Goal: Task Accomplishment & Management: Manage account settings

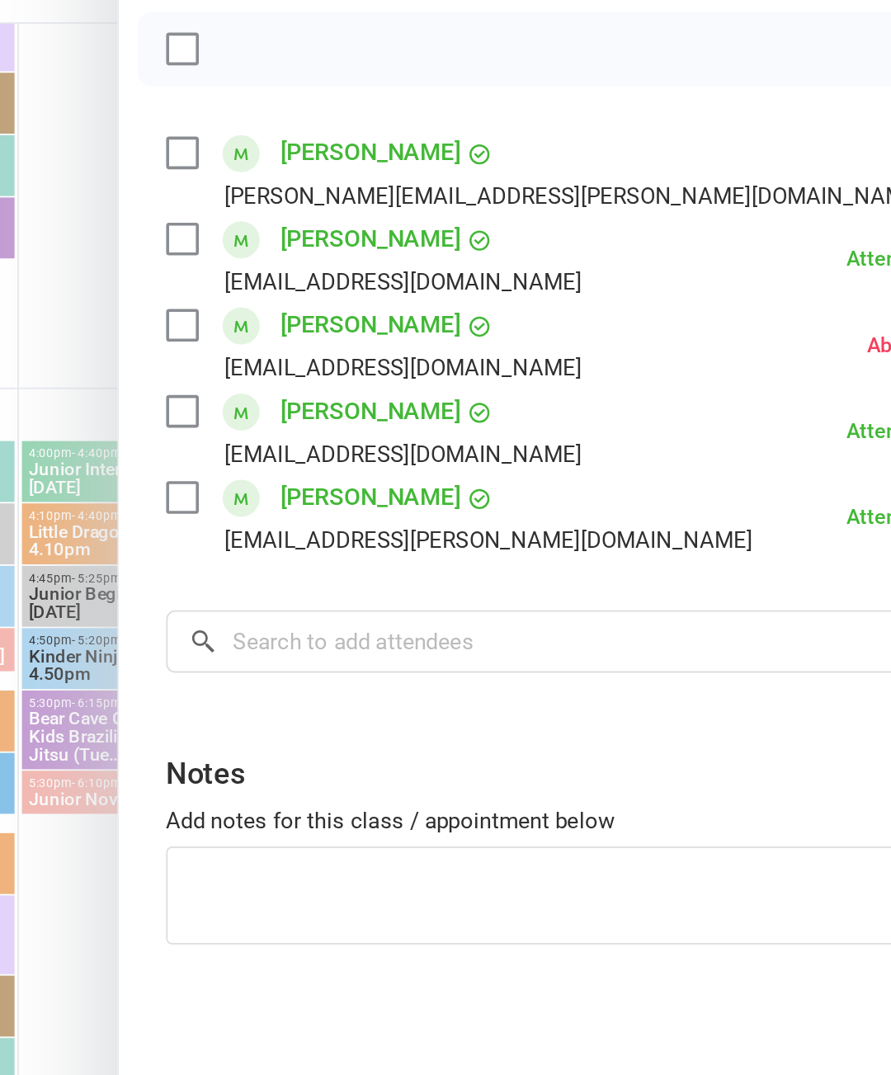
scroll to position [214, 0]
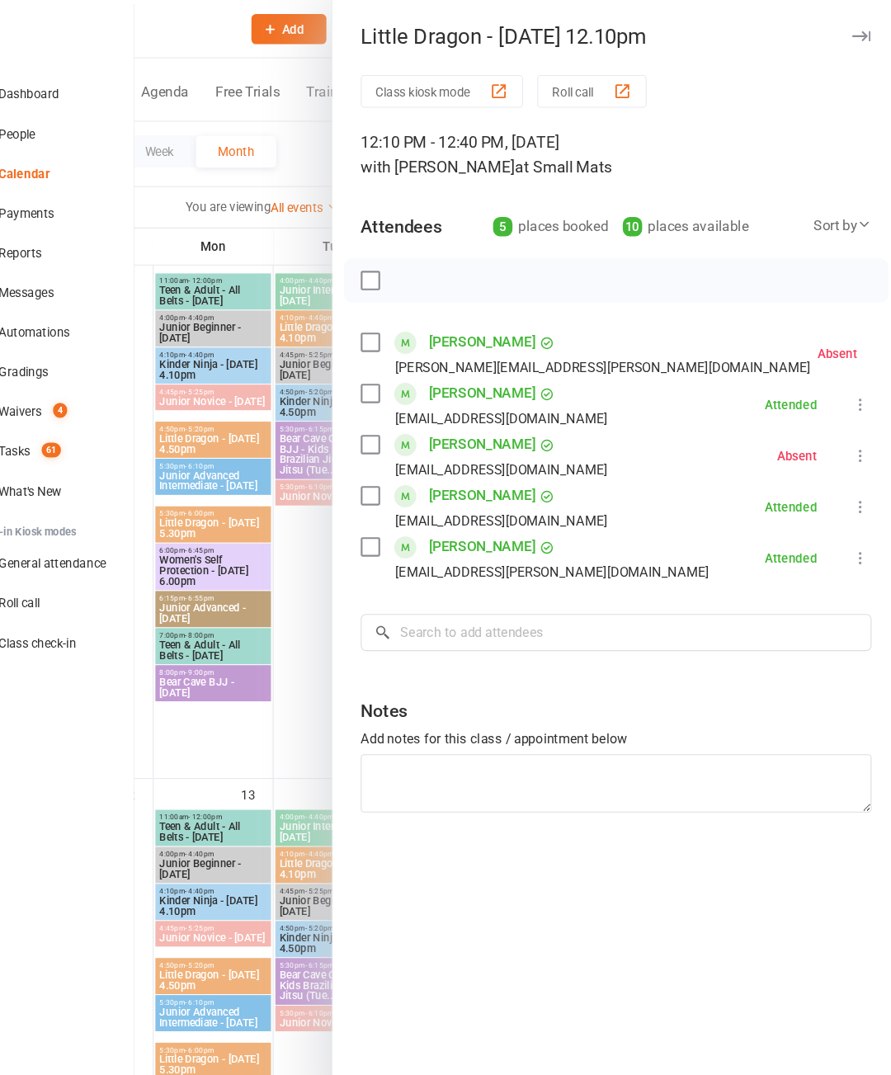
click at [256, 698] on div at bounding box center [533, 537] width 716 height 1075
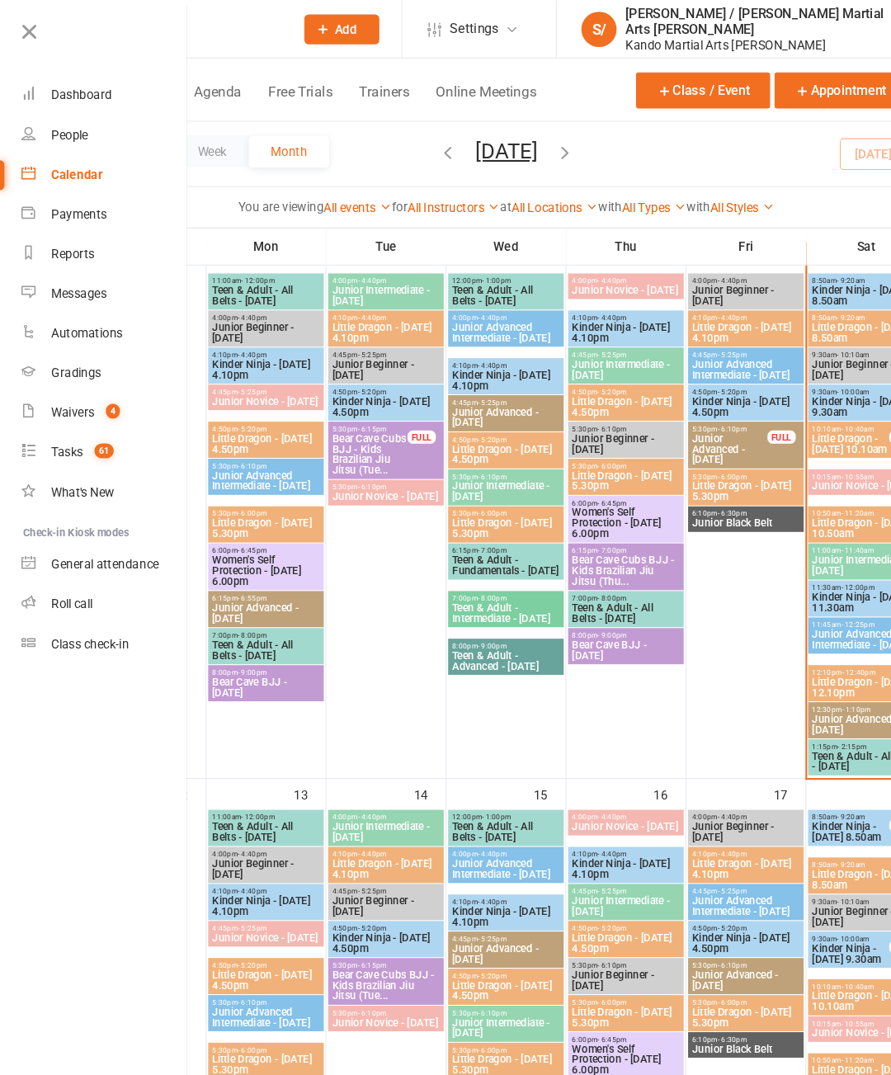
click at [81, 237] on div "Reports" at bounding box center [68, 236] width 40 height 13
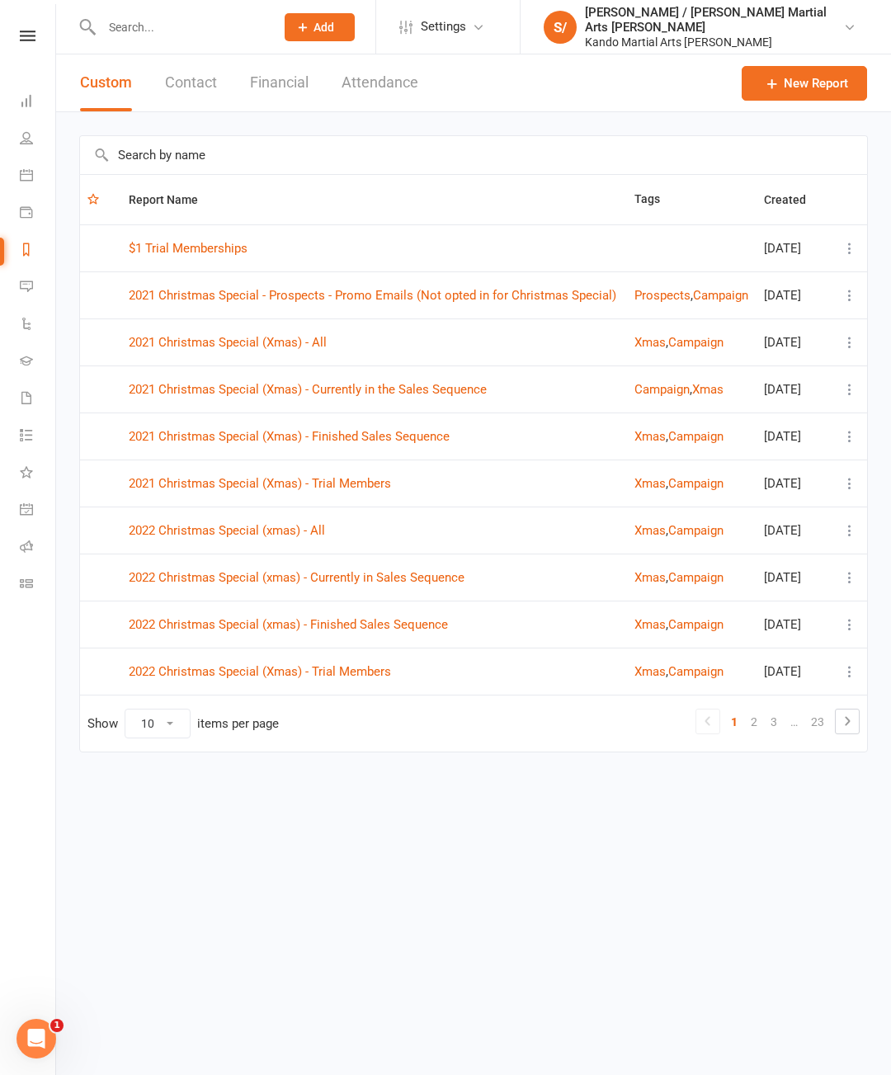
click at [304, 146] on input "text" at bounding box center [473, 155] width 787 height 38
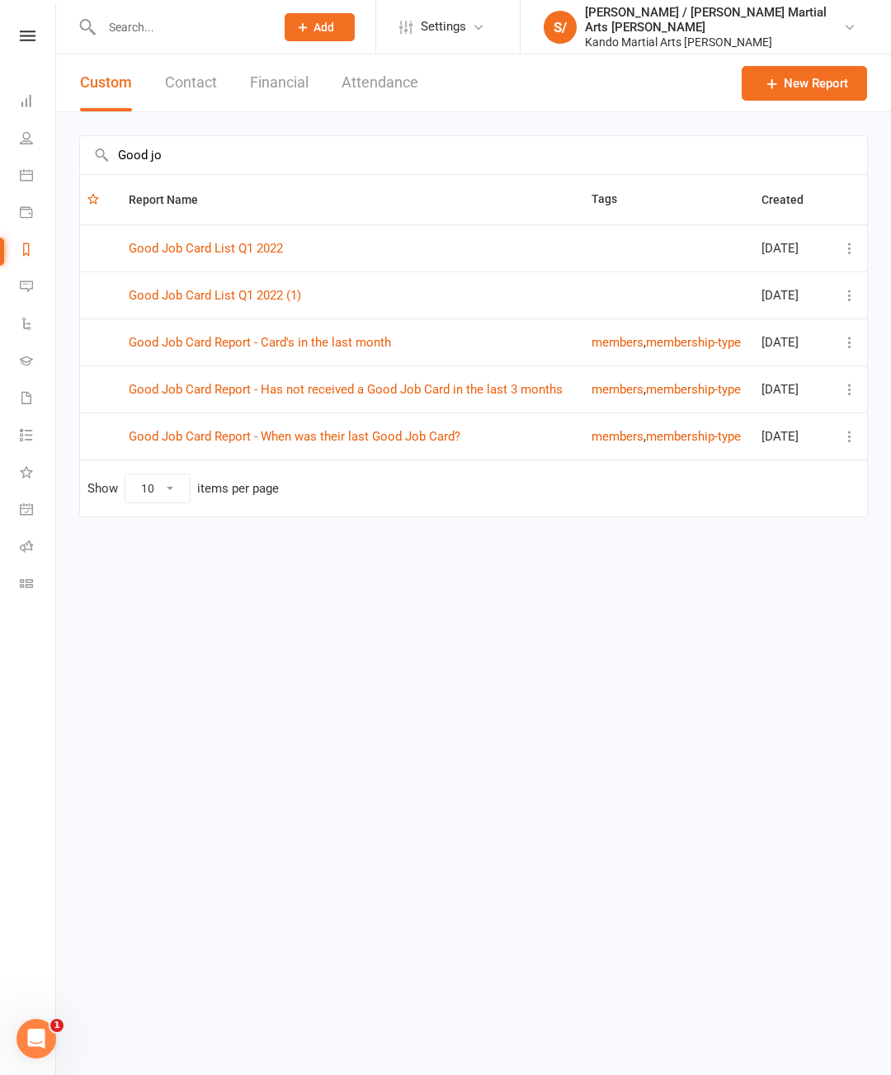
type input "Good jo"
click at [489, 396] on link "Good Job Card Report - Has not received a Good Job Card in the last 3 months" at bounding box center [346, 389] width 434 height 15
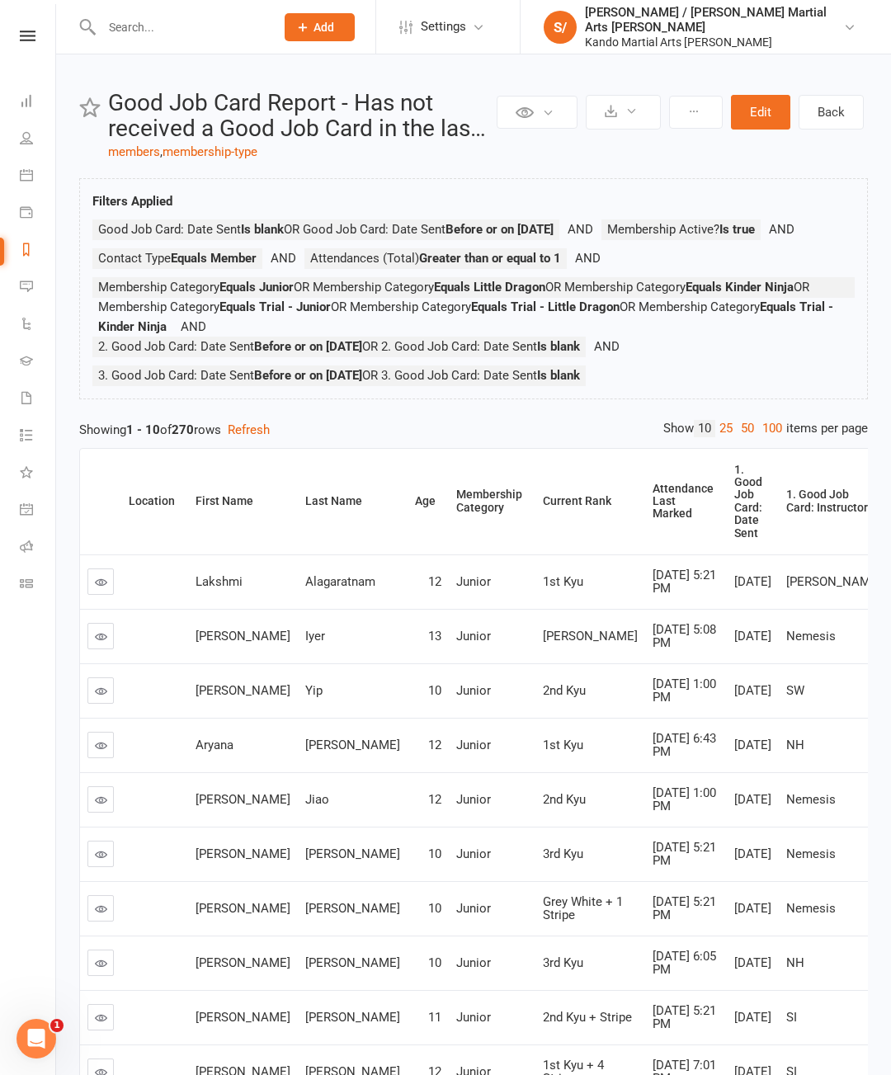
click at [764, 437] on link "100" at bounding box center [772, 428] width 28 height 17
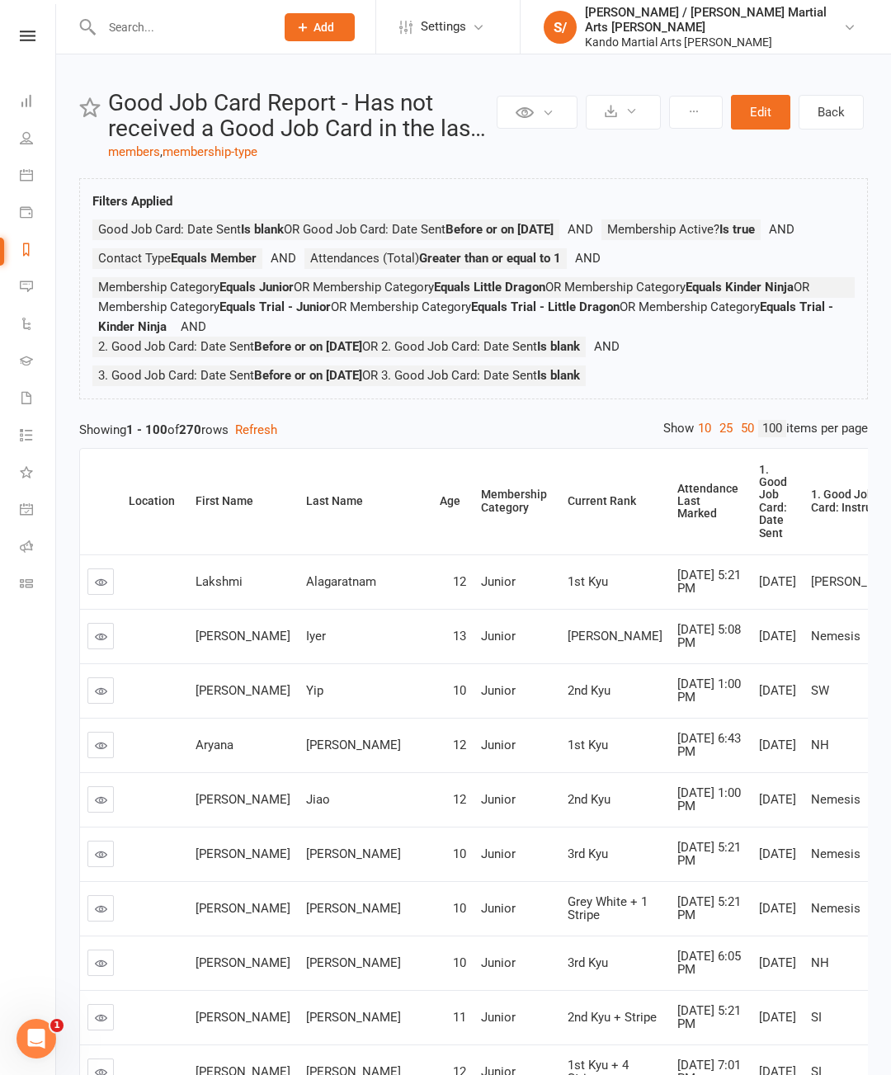
click at [677, 521] on div "Attendance Last Marked" at bounding box center [707, 502] width 61 height 38
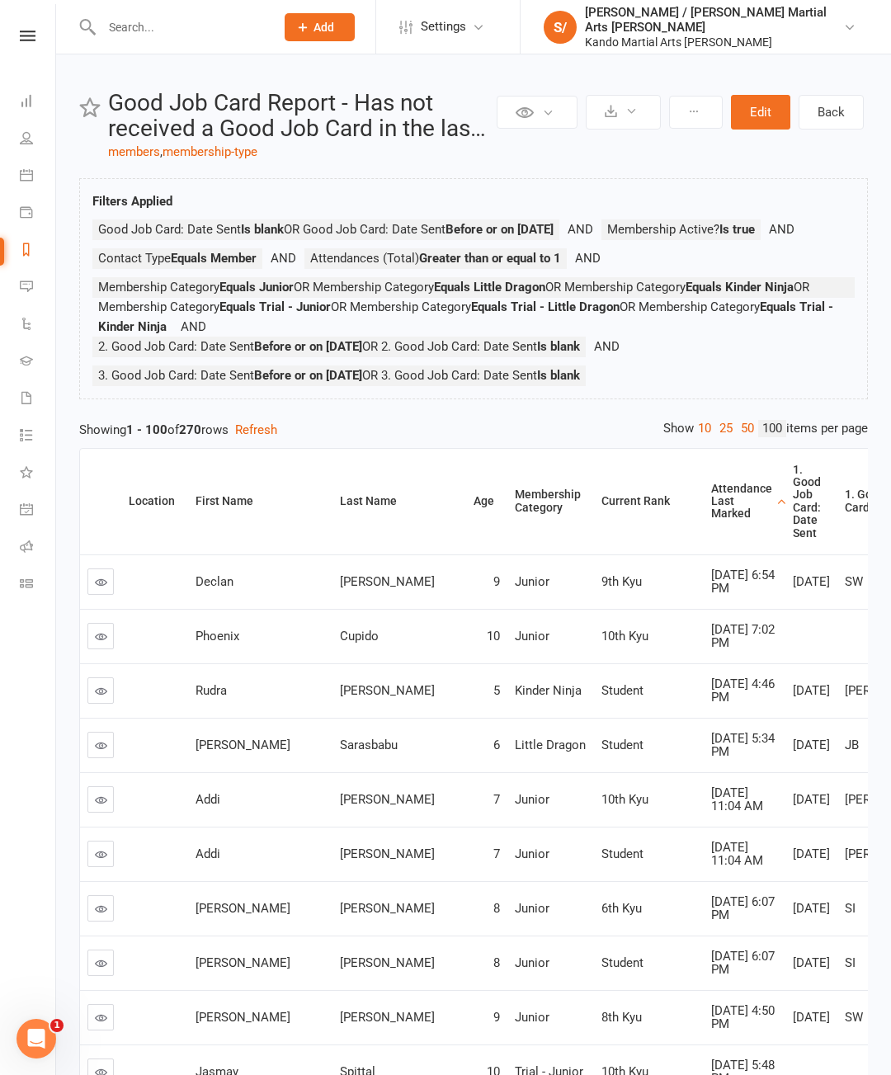
click at [711, 521] on div "Attendance Last Marked" at bounding box center [741, 502] width 61 height 38
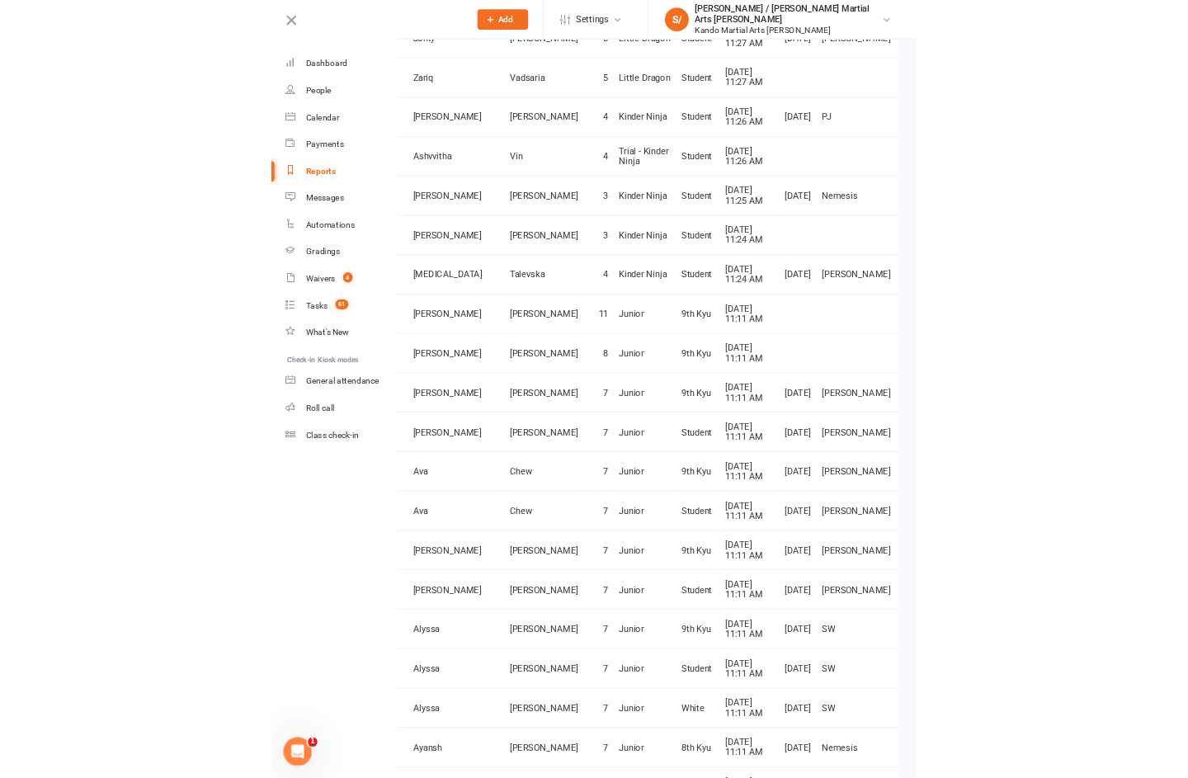
scroll to position [2324, 0]
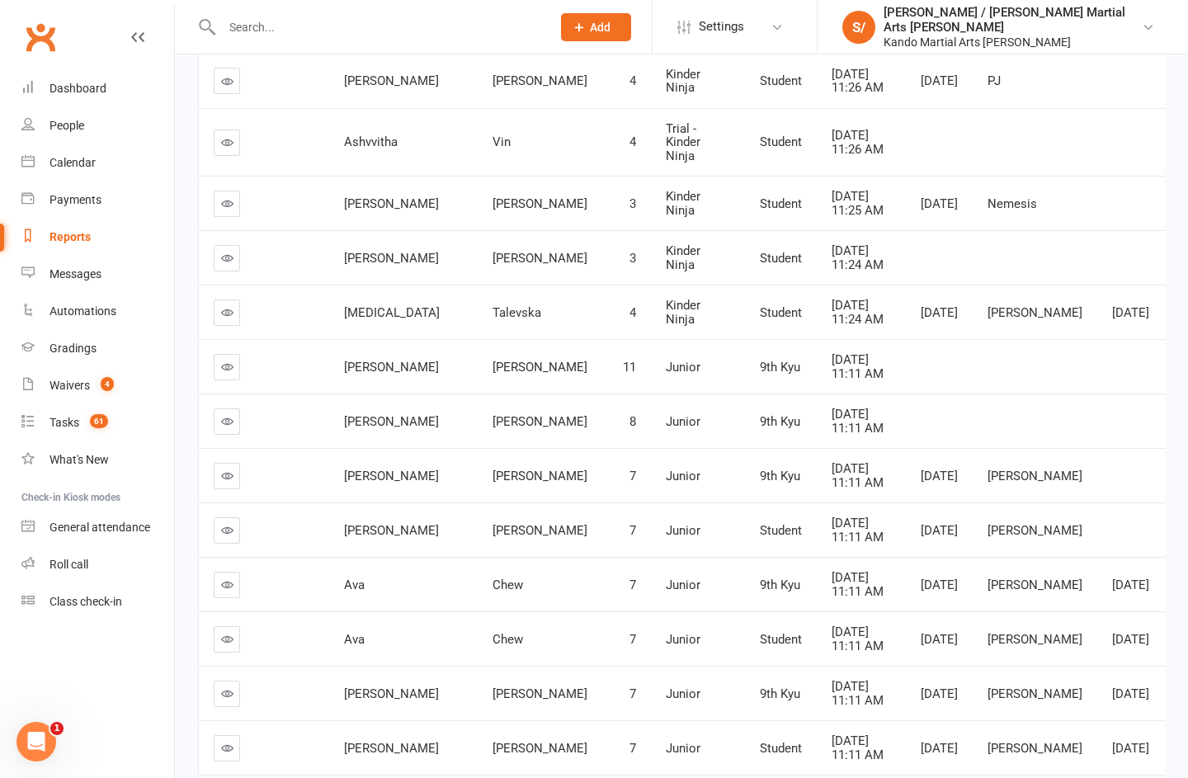
click at [224, 54] on td at bounding box center [227, 26] width 56 height 54
click at [222, 40] on link at bounding box center [227, 26] width 26 height 26
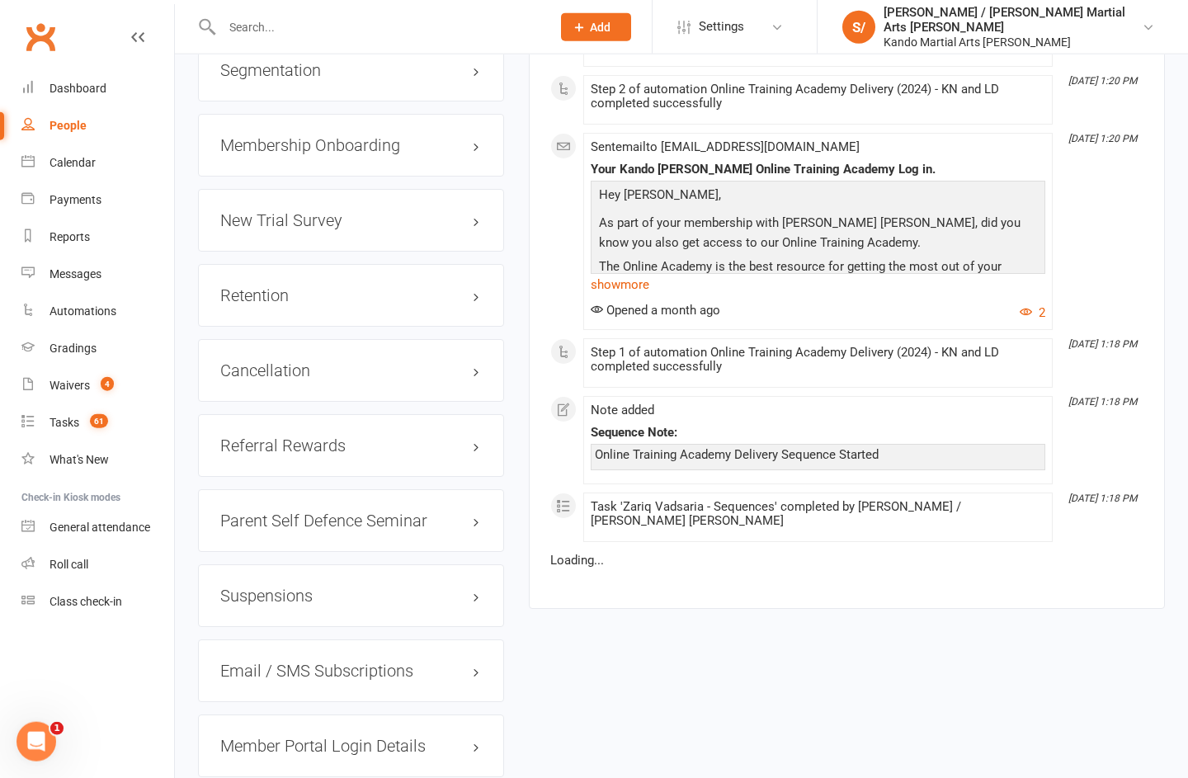
scroll to position [2084, 0]
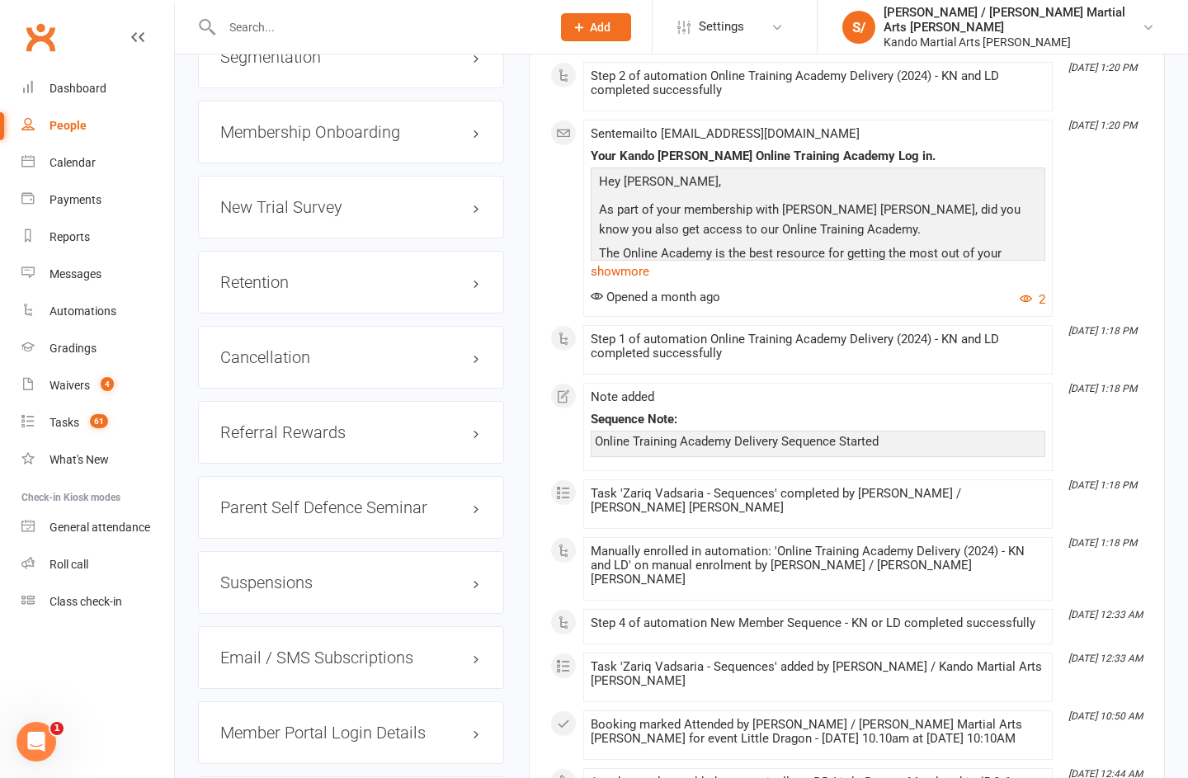
click at [0, 0] on link "edit" at bounding box center [0, 0] width 0 height 0
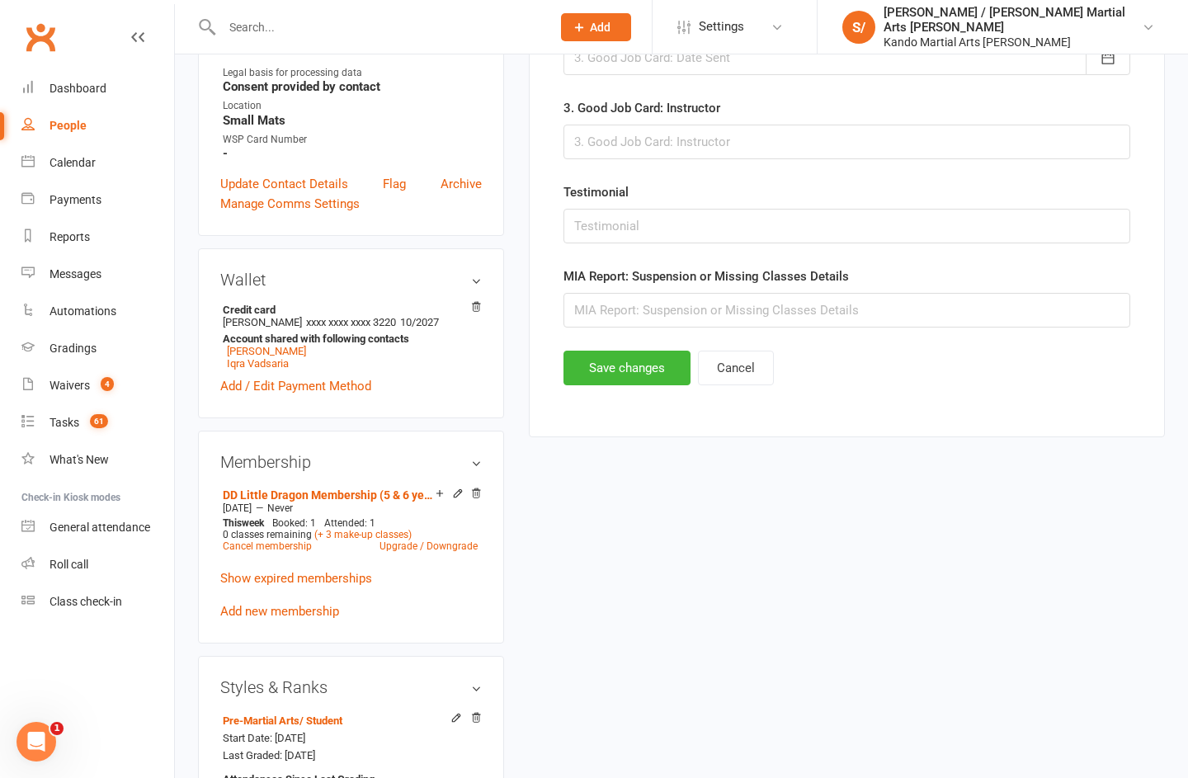
scroll to position [160, 0]
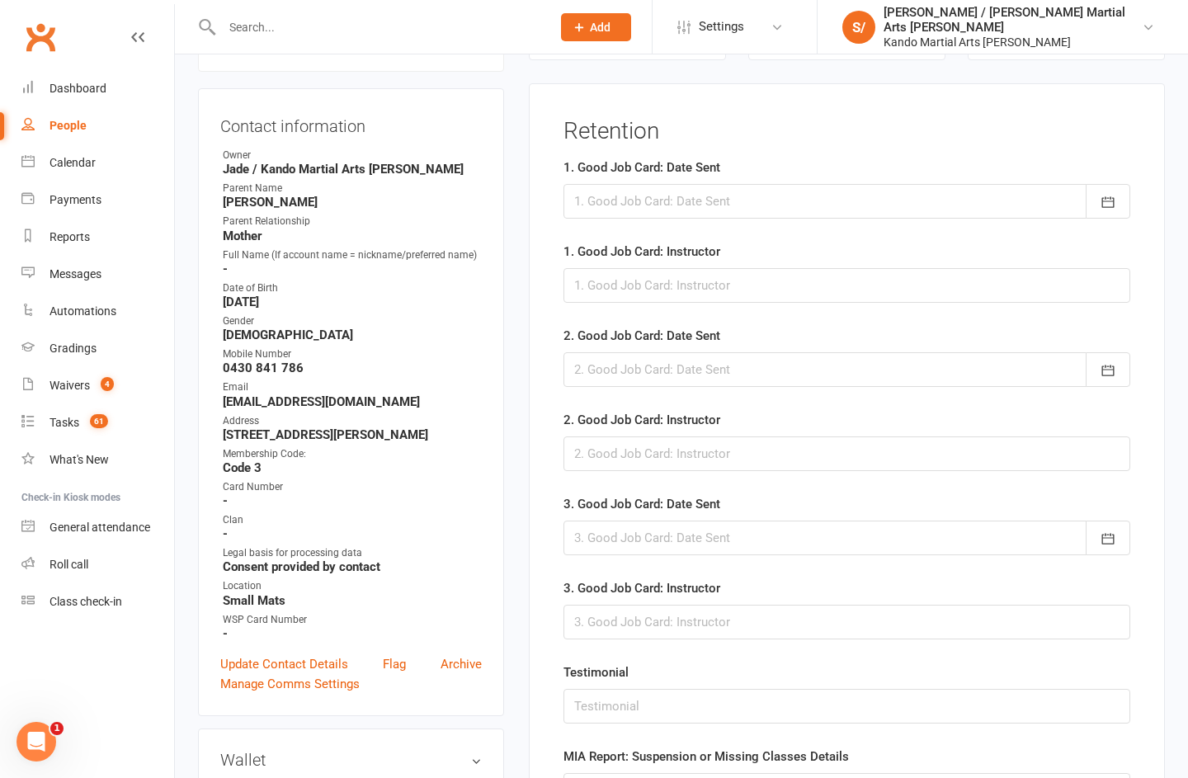
click at [858, 194] on div at bounding box center [847, 201] width 567 height 35
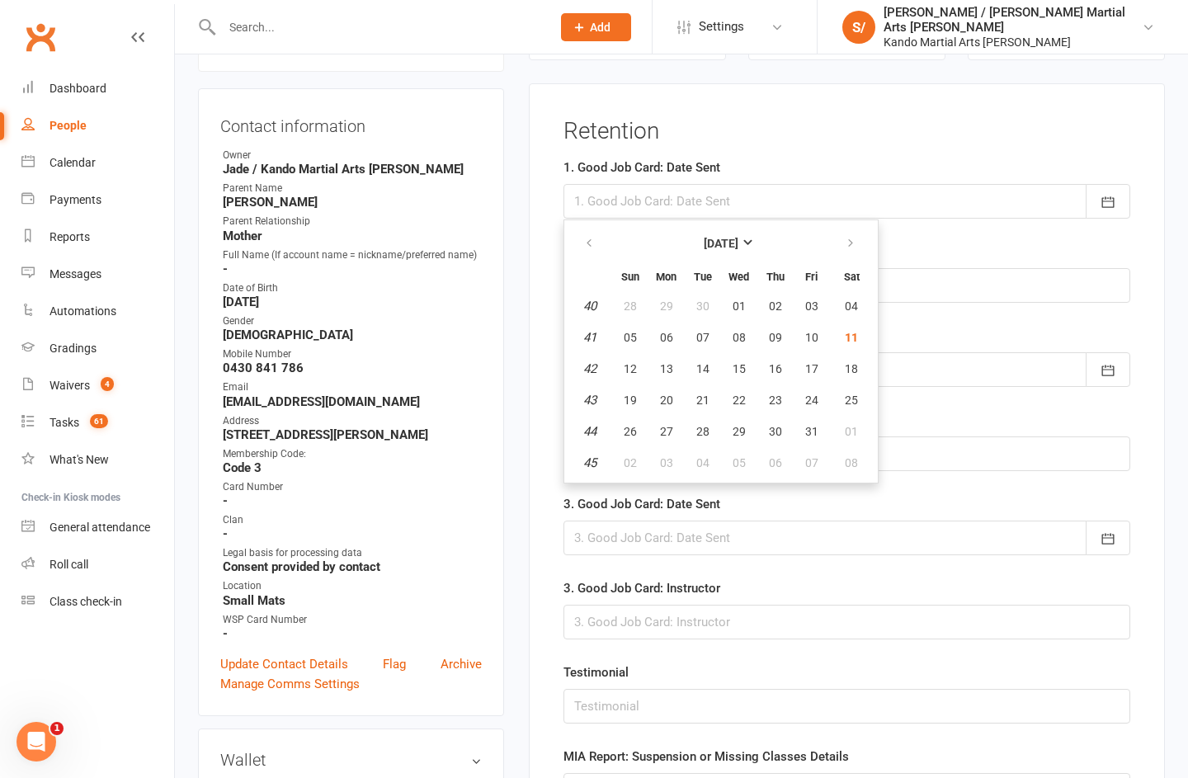
click at [860, 331] on button "11" at bounding box center [852, 338] width 42 height 30
type input "[DATE]"
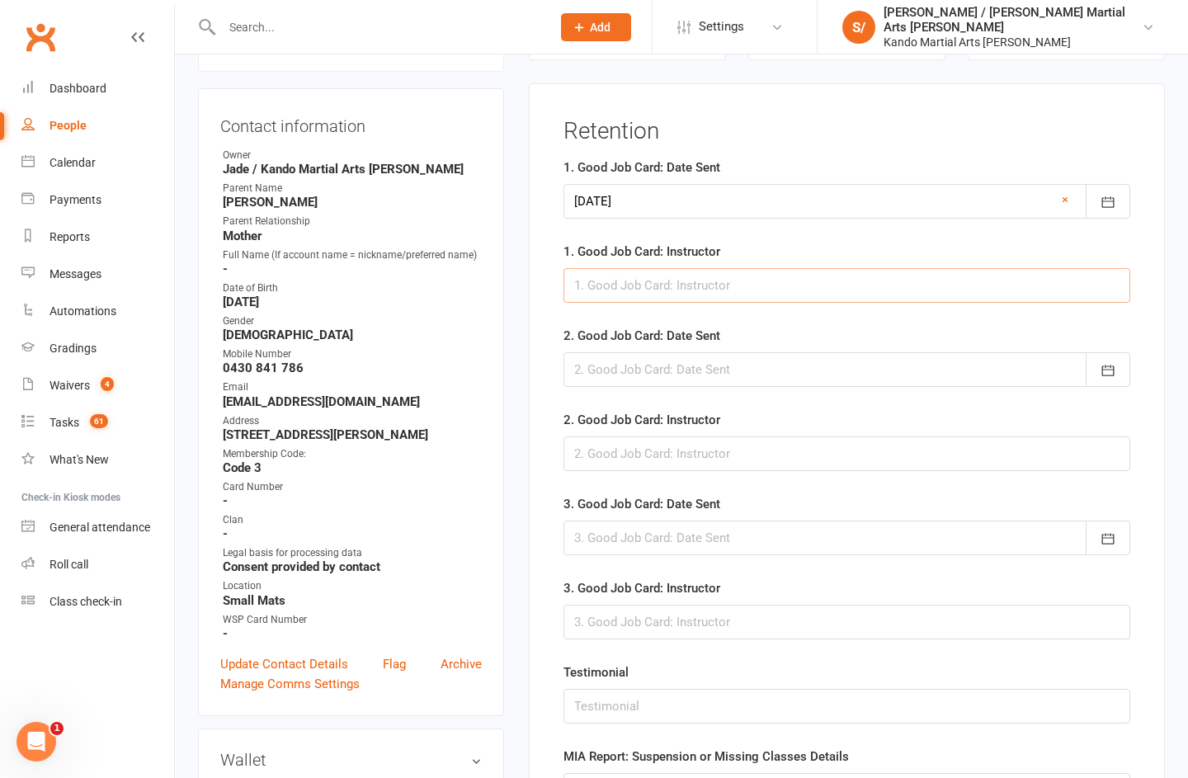
click at [890, 273] on input "text" at bounding box center [847, 285] width 567 height 35
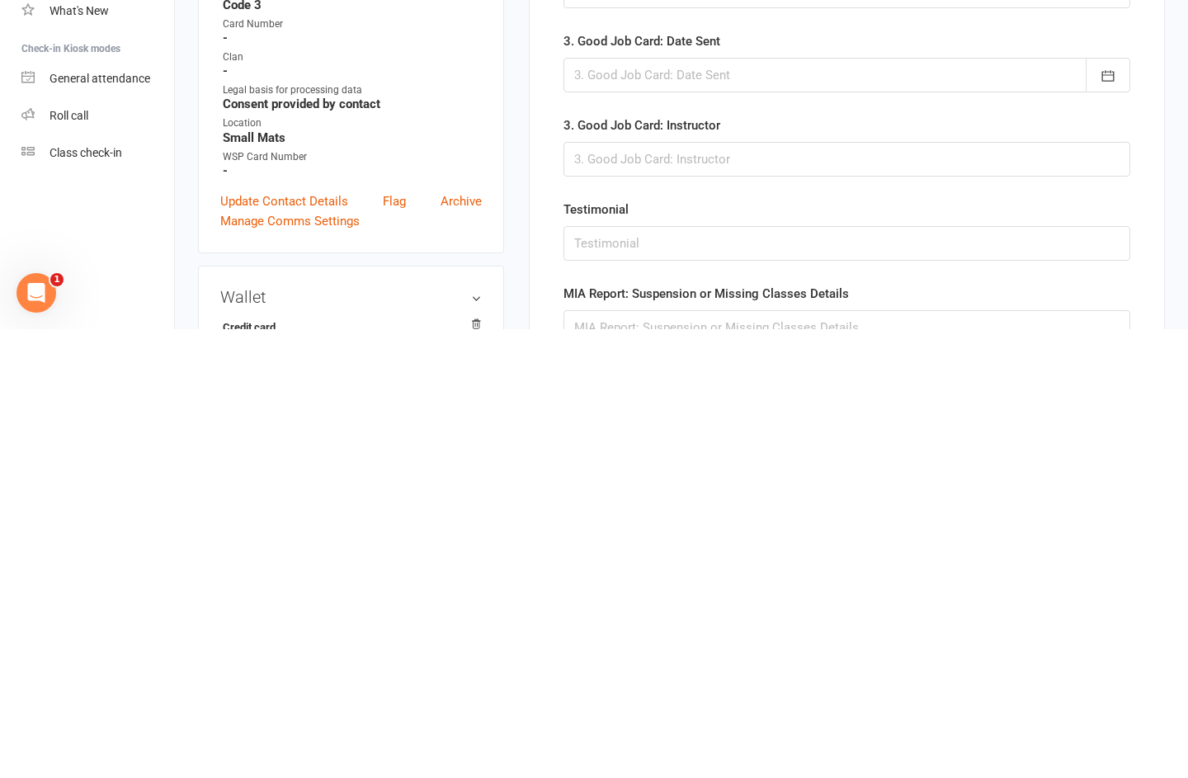
type input "Nemesis"
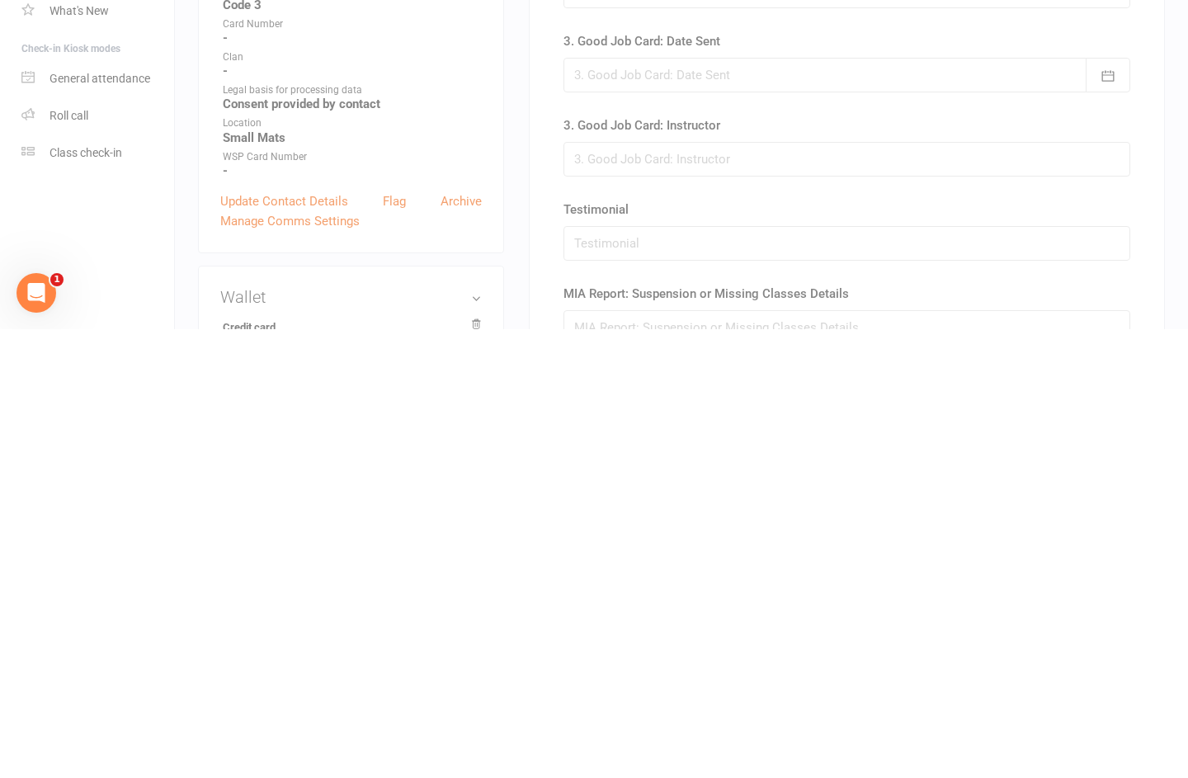
scroll to position [623, 0]
